Goal: Transaction & Acquisition: Purchase product/service

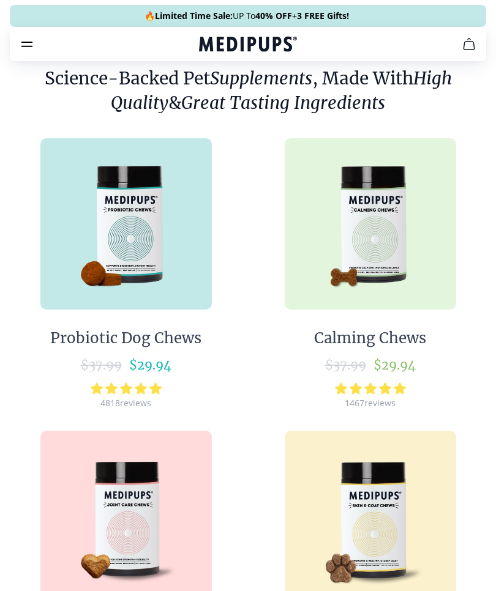
click at [395, 364] on span "$ 29.94" at bounding box center [394, 364] width 42 height 15
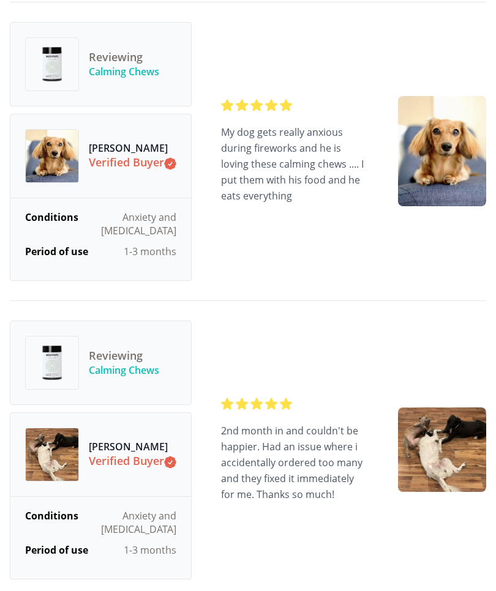
scroll to position [3955, 0]
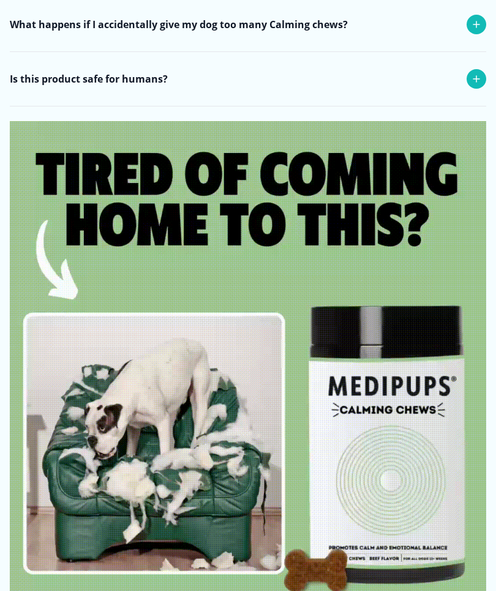
scroll to position [0, 0]
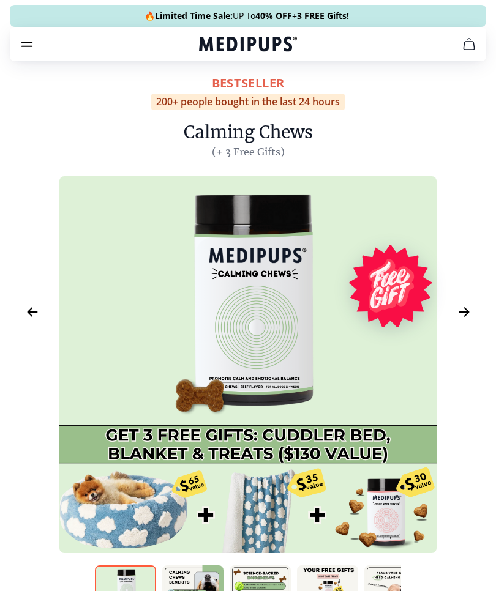
click at [469, 315] on icon "Next Image" at bounding box center [464, 312] width 15 height 15
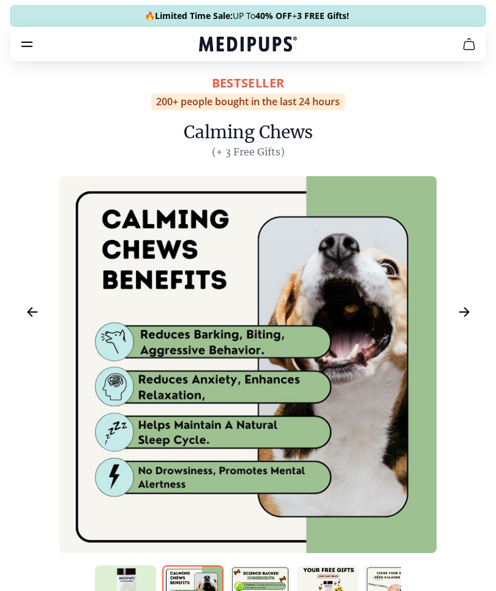
click at [460, 316] on icon "Next Image" at bounding box center [464, 312] width 15 height 15
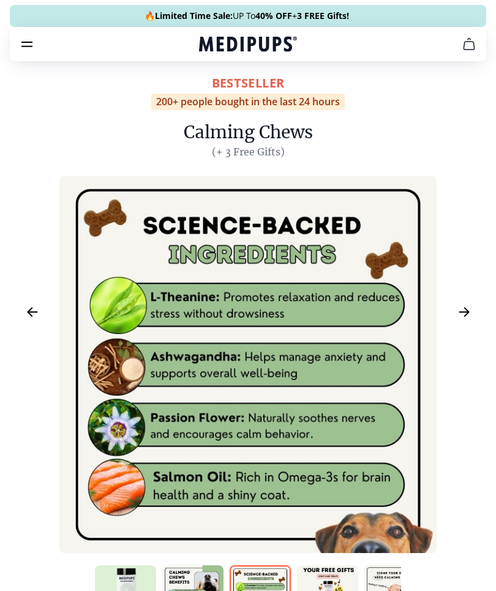
click at [466, 312] on icon "Next Image" at bounding box center [463, 312] width 9 height 9
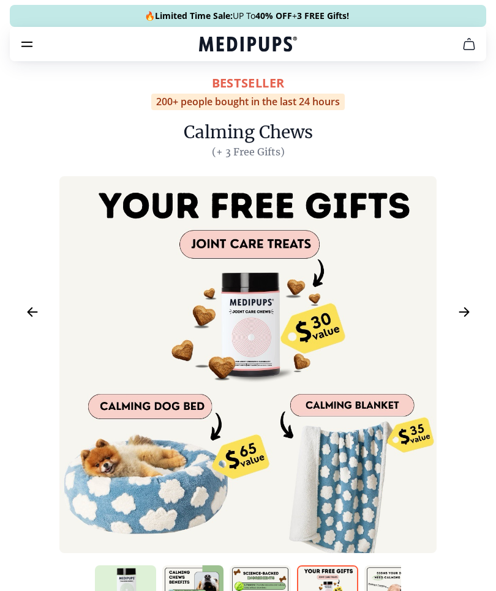
click at [470, 314] on icon "Next Image" at bounding box center [464, 312] width 15 height 15
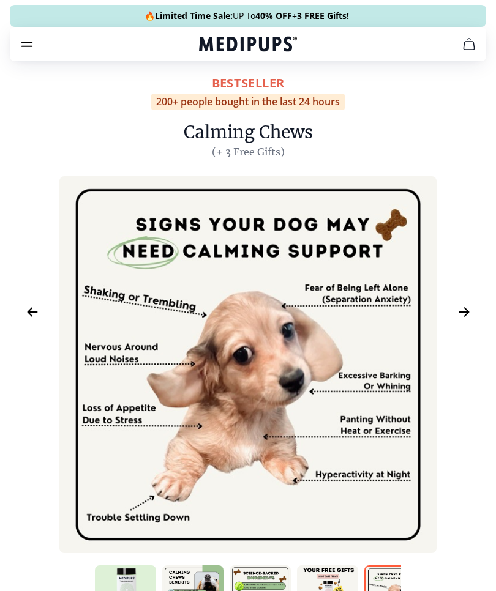
click at [452, 312] on button "Next Image" at bounding box center [464, 313] width 28 height 28
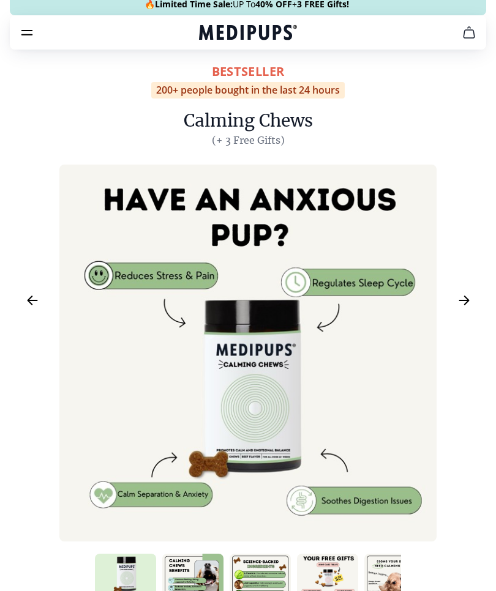
scroll to position [18, 0]
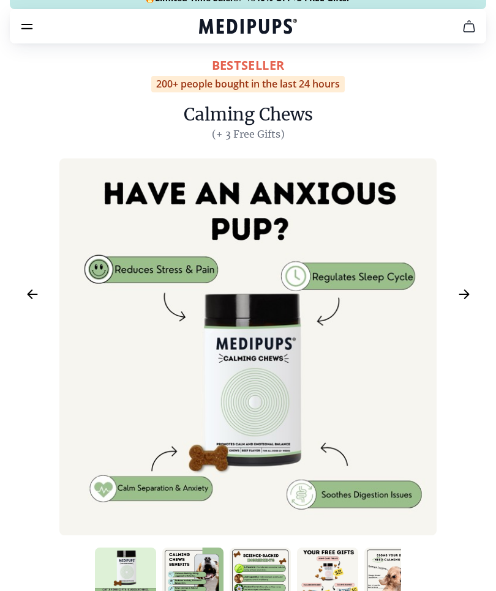
click at [465, 290] on icon "Next Image" at bounding box center [464, 294] width 15 height 15
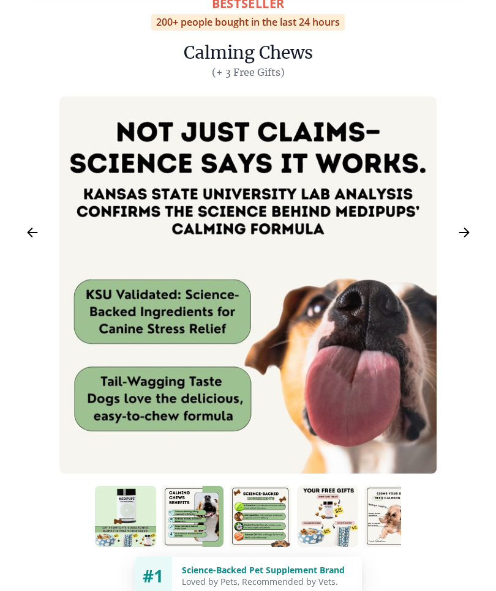
scroll to position [80, 0]
click at [462, 239] on icon "Next Image" at bounding box center [464, 232] width 15 height 15
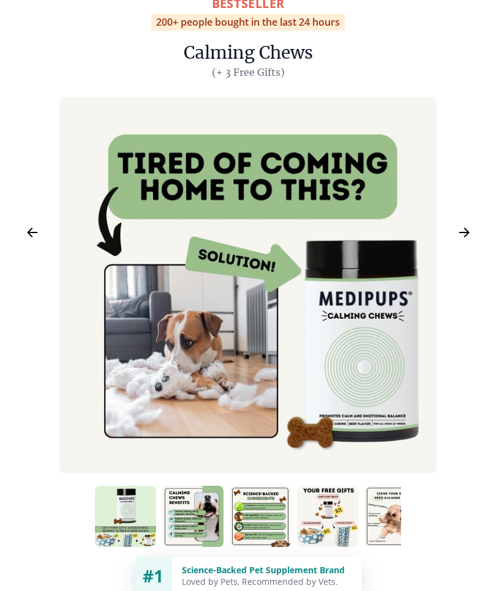
click at [463, 234] on icon "Next Image" at bounding box center [464, 232] width 15 height 15
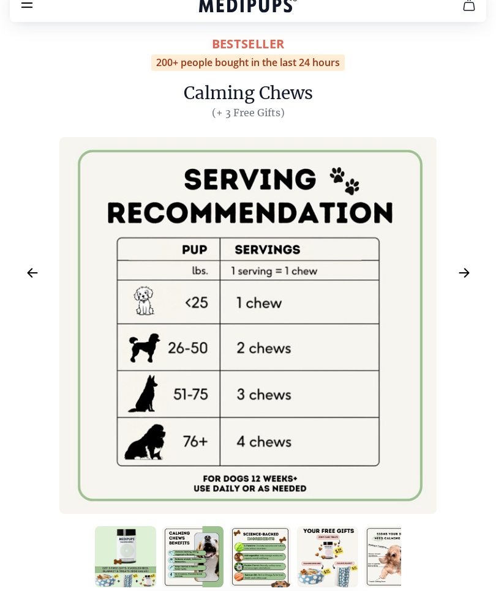
scroll to position [0, 0]
